Goal: Check status

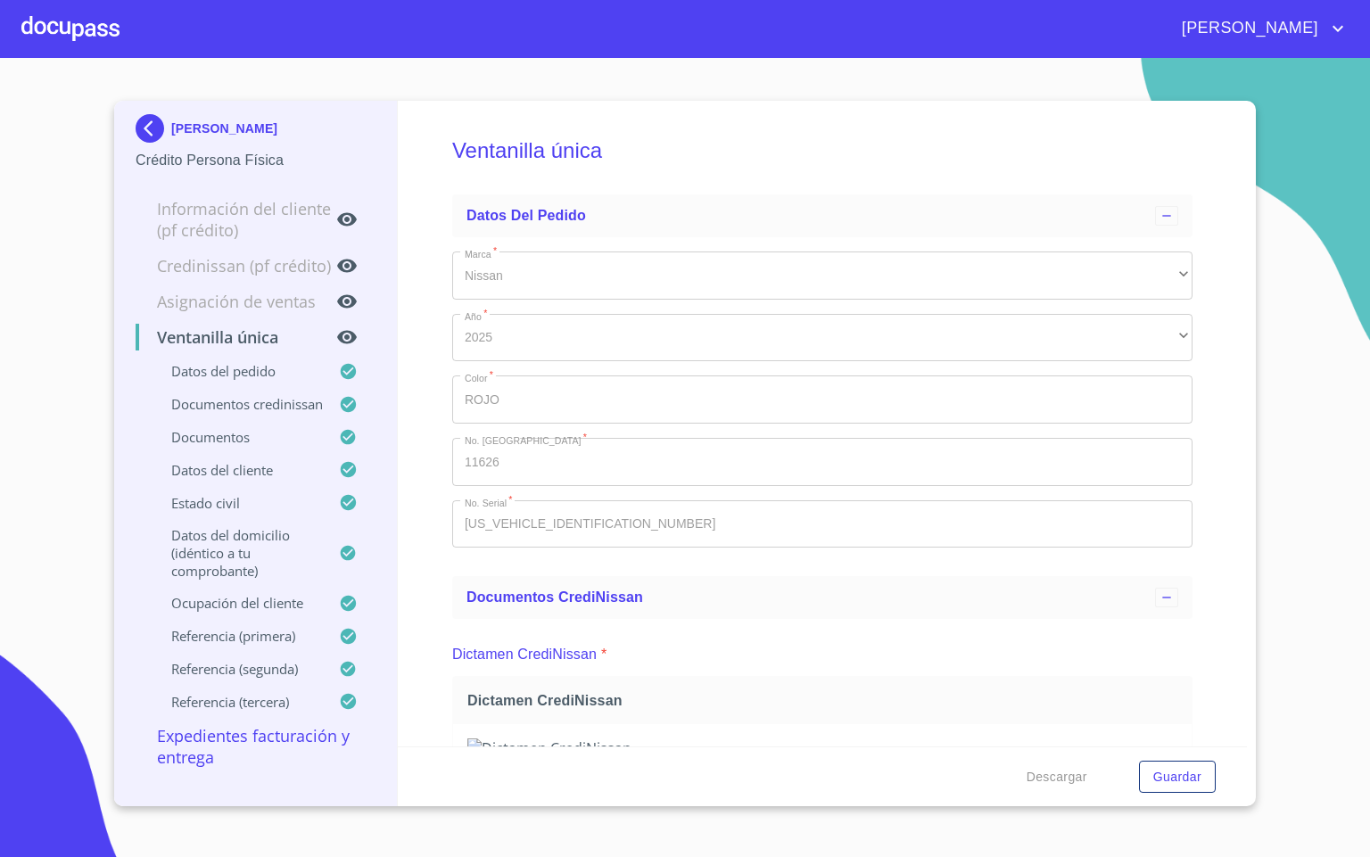
scroll to position [5915, 0]
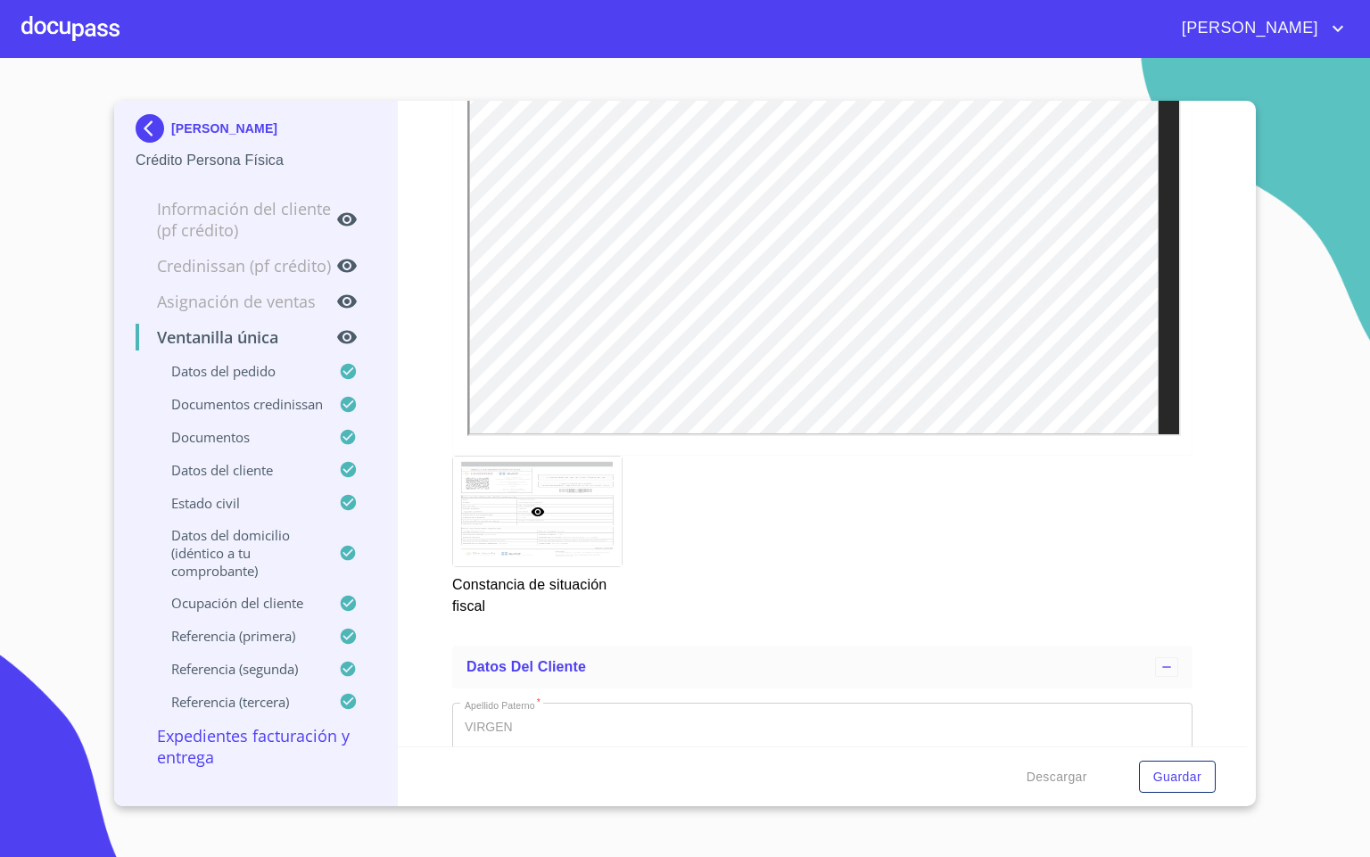
click at [20, 27] on div "[PERSON_NAME]" at bounding box center [685, 28] width 1370 height 57
click at [111, 17] on div at bounding box center [70, 28] width 98 height 57
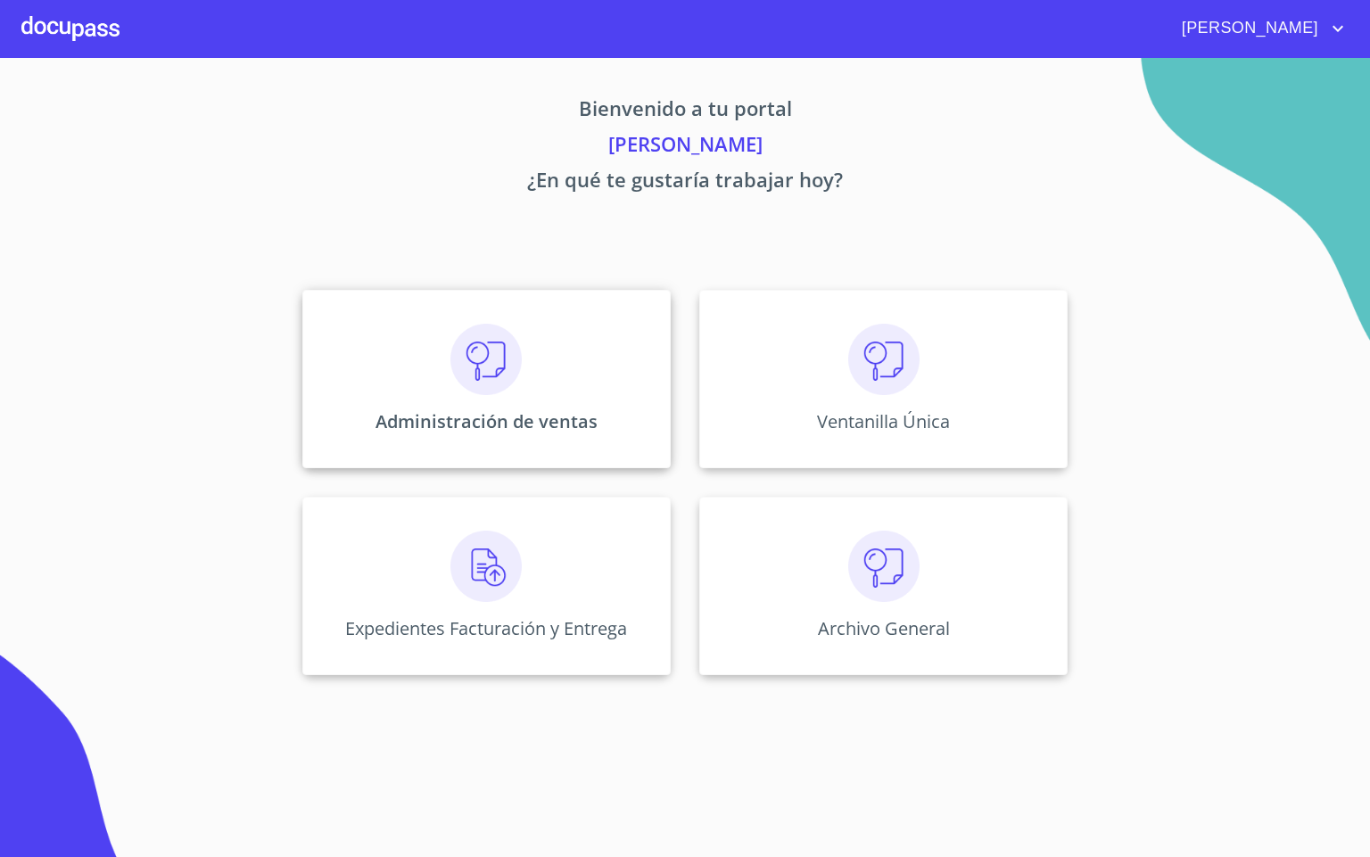
click at [496, 416] on p "Administración de ventas" at bounding box center [487, 422] width 222 height 24
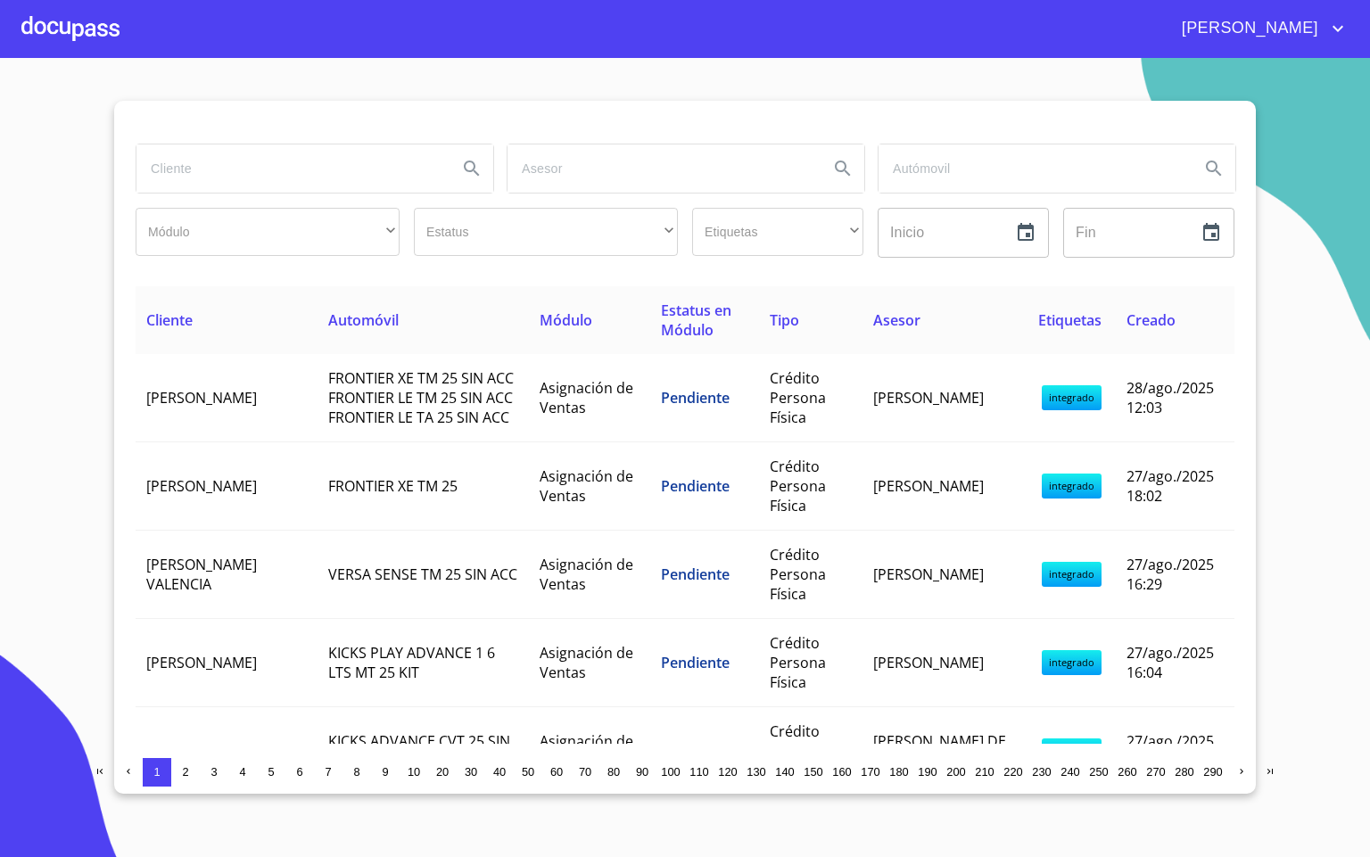
click at [244, 186] on input "search" at bounding box center [290, 169] width 307 height 48
type input "[PERSON_NAME]"
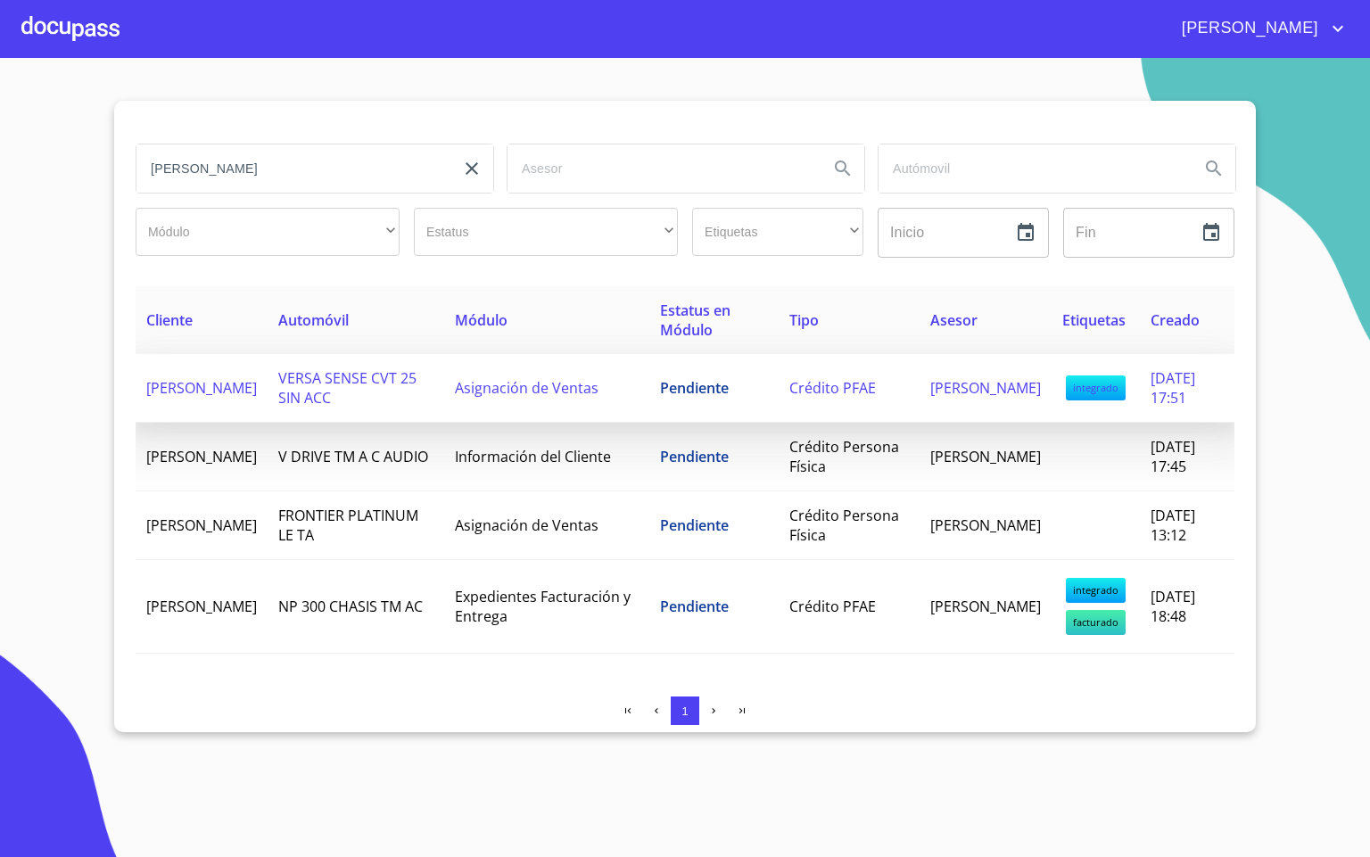
click at [309, 383] on span "VERSA SENSE CVT 25 SIN ACC" at bounding box center [347, 387] width 138 height 39
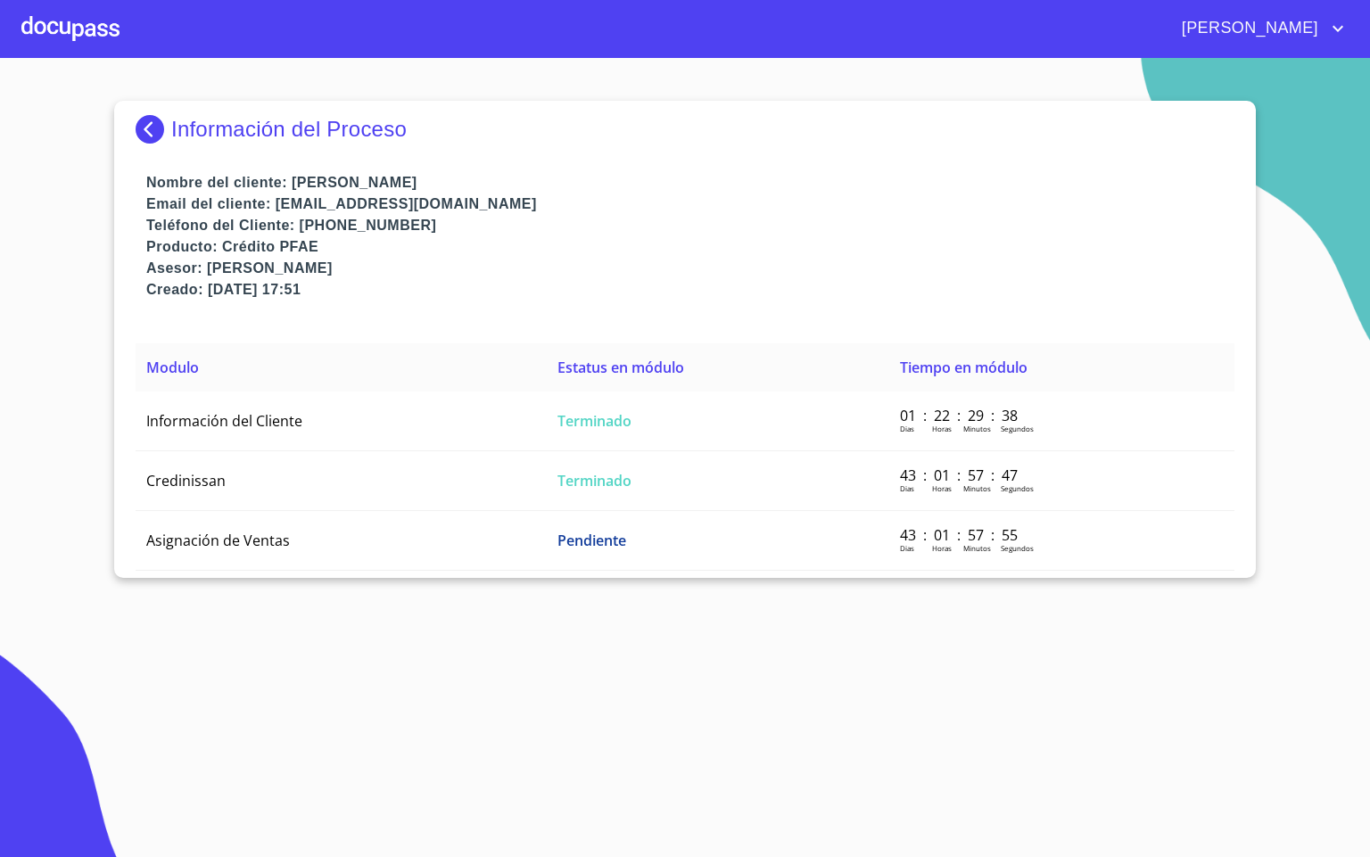
click at [817, 196] on p "Email del cliente: [EMAIL_ADDRESS][DOMAIN_NAME]" at bounding box center [690, 204] width 1089 height 21
drag, startPoint x: 48, startPoint y: 327, endPoint x: 57, endPoint y: 322, distance: 10.4
click at [49, 325] on section "Información del Proceso Nombre del cliente: [PERSON_NAME] Email del cliente: [E…" at bounding box center [685, 457] width 1370 height 799
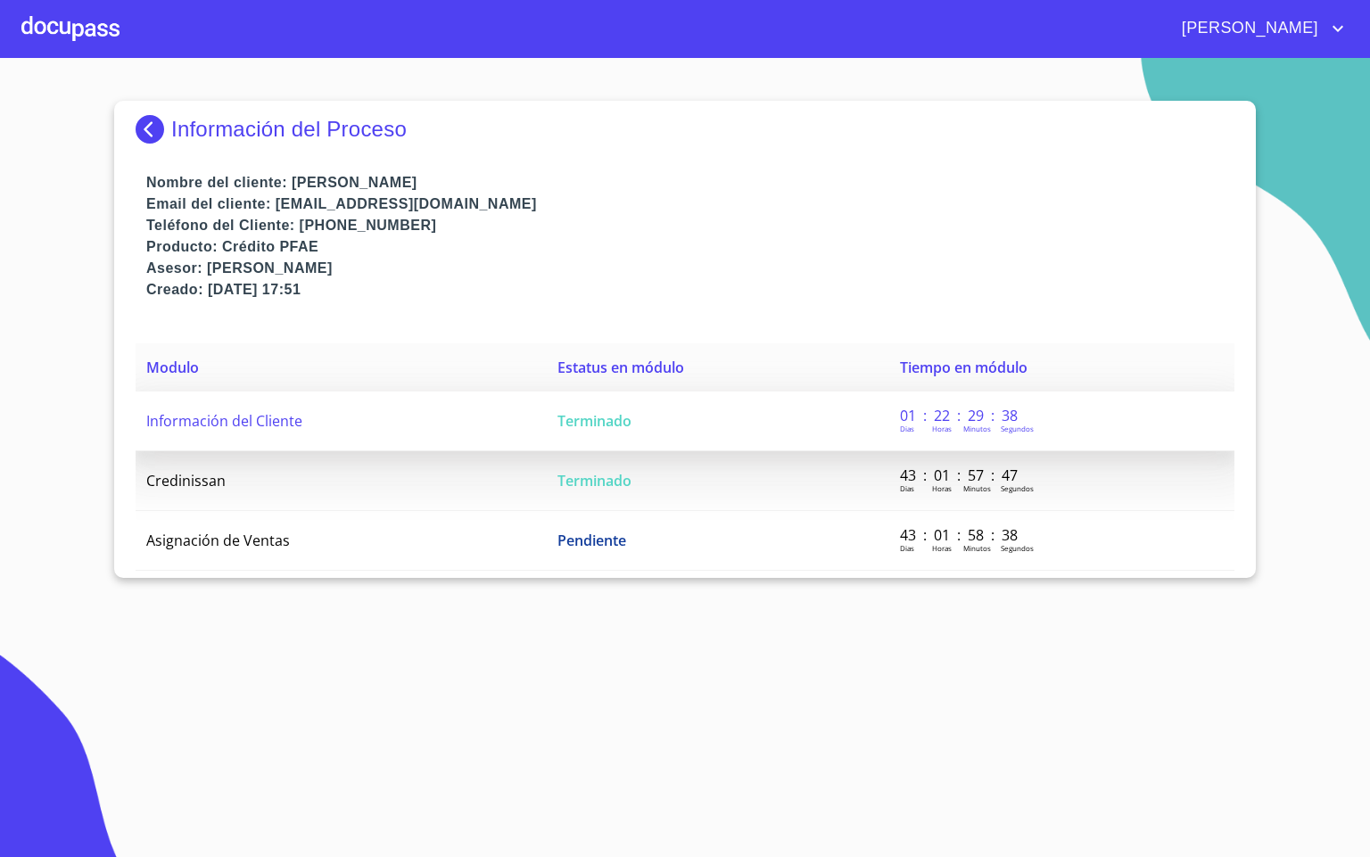
click at [270, 411] on span "Información del Cliente" at bounding box center [224, 421] width 156 height 20
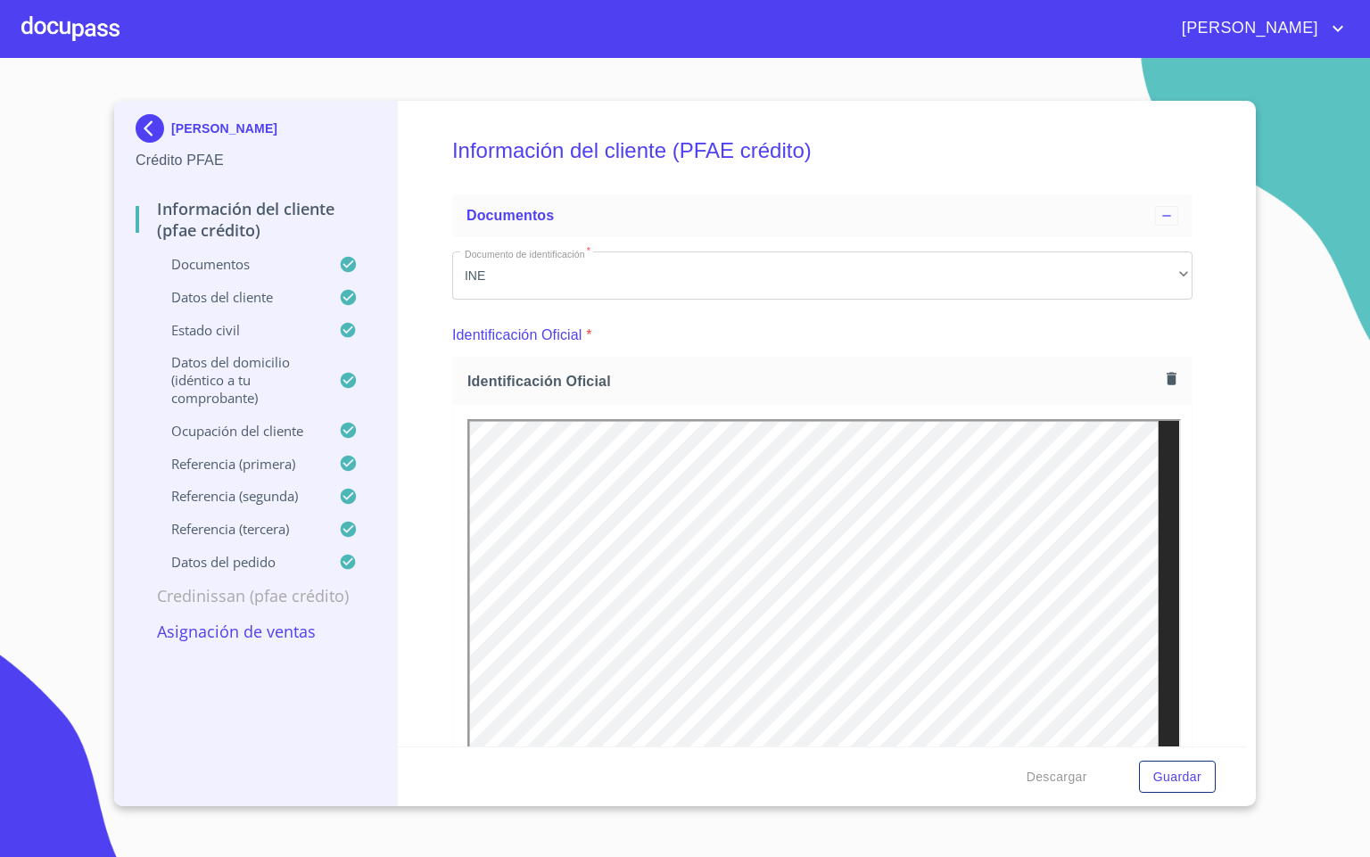
click at [143, 119] on img at bounding box center [154, 128] width 36 height 29
